Goal: Task Accomplishment & Management: Manage account settings

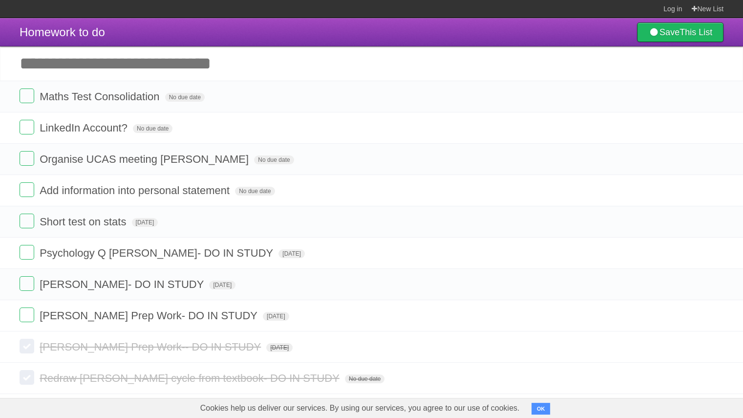
click at [85, 60] on input "Add another task" at bounding box center [371, 63] width 743 height 34
type input "**********"
click input "*********" at bounding box center [0, 0] width 0 height 0
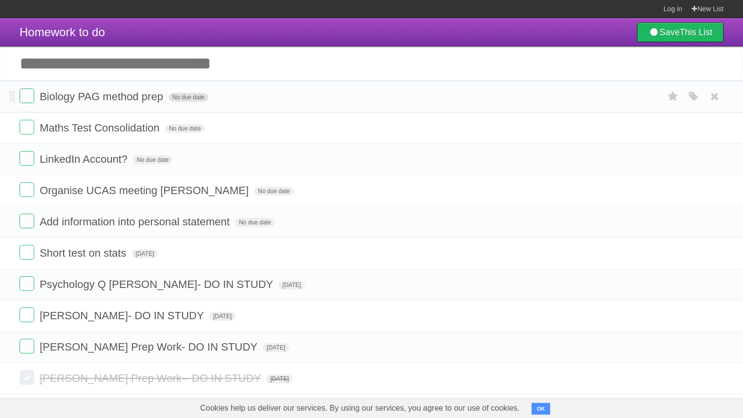
click at [182, 98] on span "No due date" at bounding box center [189, 97] width 40 height 9
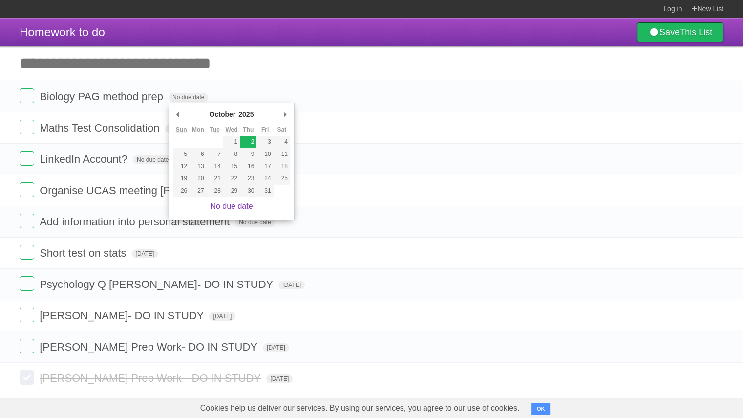
type span "[DATE]"
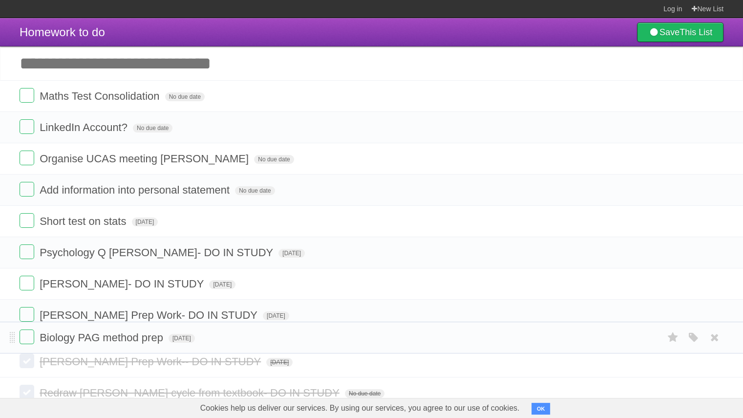
drag, startPoint x: 12, startPoint y: 100, endPoint x: 10, endPoint y: 341, distance: 241.5
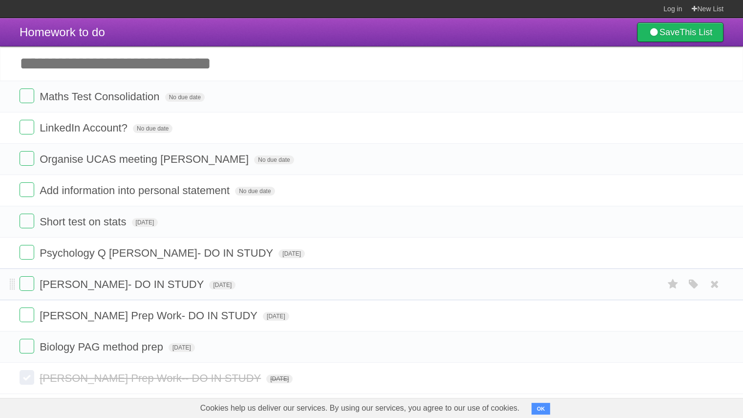
click at [34, 285] on form "[PERSON_NAME]- DO IN STUDY [DATE] White Red Blue Green Purple Orange" at bounding box center [372, 284] width 704 height 16
click at [22, 283] on label at bounding box center [27, 283] width 15 height 15
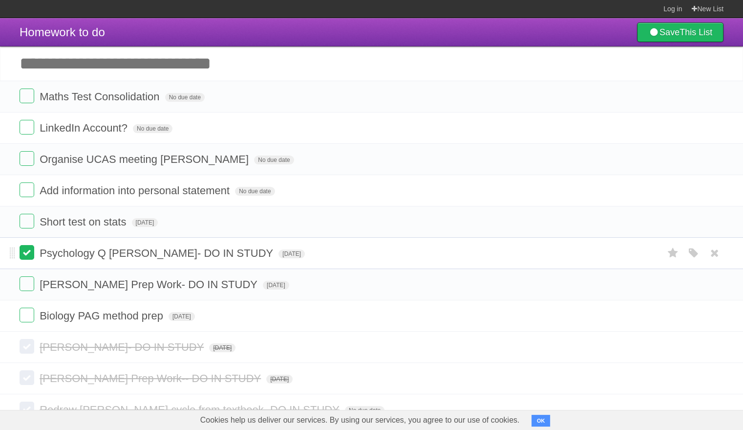
click at [27, 256] on label at bounding box center [27, 252] width 15 height 15
click at [27, 257] on label at bounding box center [27, 252] width 15 height 15
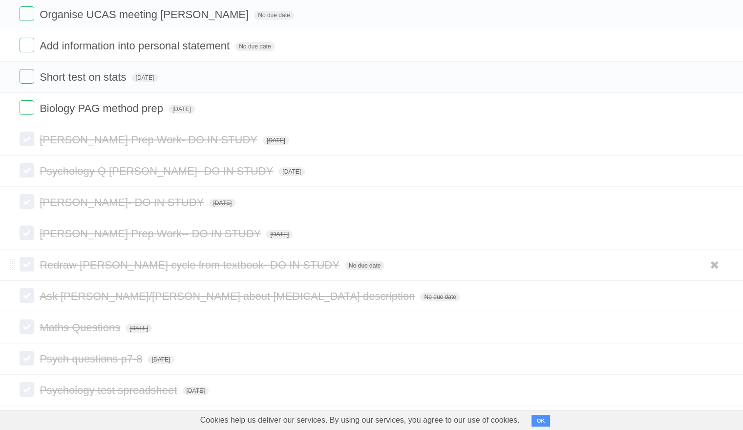
scroll to position [146, 0]
click at [721, 235] on icon at bounding box center [715, 232] width 14 height 16
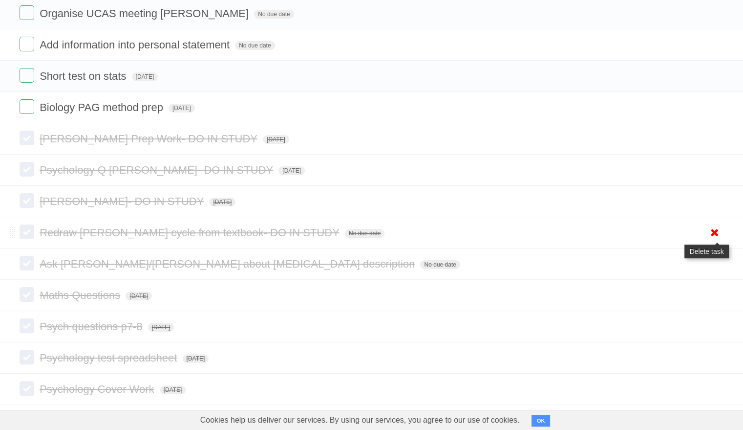
click at [713, 231] on icon at bounding box center [715, 232] width 14 height 16
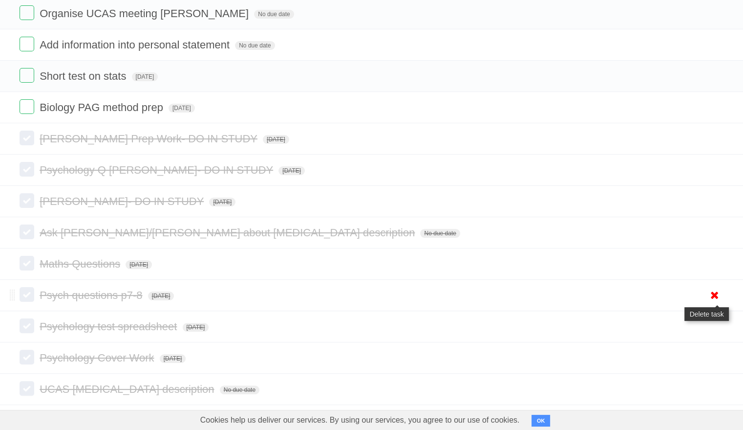
click at [714, 294] on icon at bounding box center [715, 295] width 14 height 16
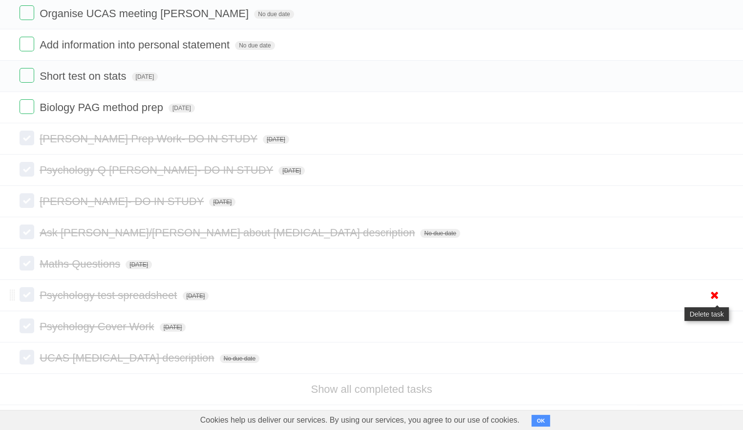
click at [714, 296] on icon at bounding box center [715, 295] width 14 height 16
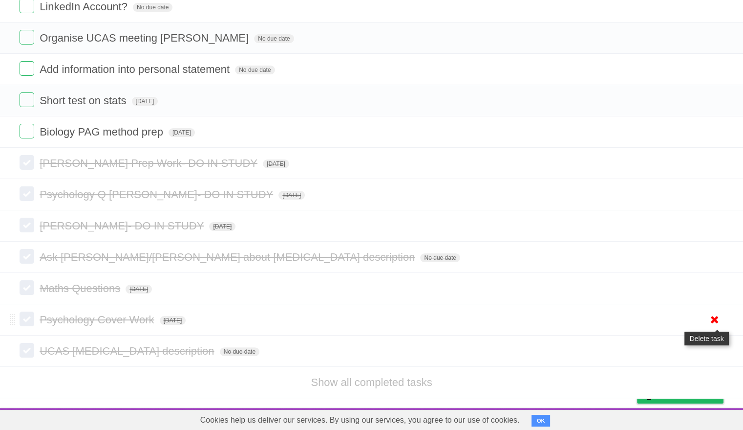
click at [716, 317] on icon at bounding box center [715, 319] width 14 height 16
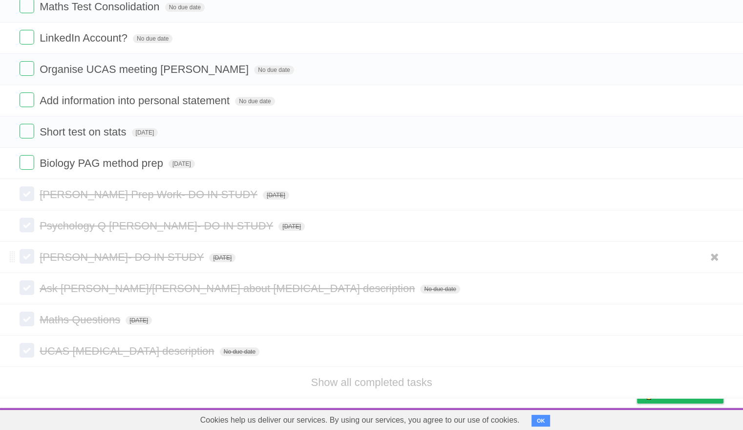
scroll to position [0, 0]
